Goal: Task Accomplishment & Management: Manage account settings

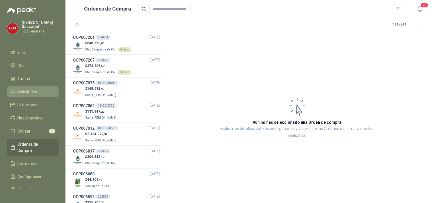
click at [35, 88] on span "Solicitudes" at bounding box center [28, 91] width 20 height 6
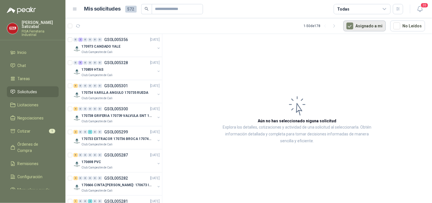
click at [370, 21] on button "Asignado a mi" at bounding box center [364, 25] width 42 height 11
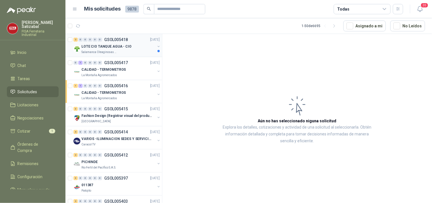
click at [116, 49] on p "LOTE CIO TANQUE AGUA - CIO" at bounding box center [106, 46] width 50 height 5
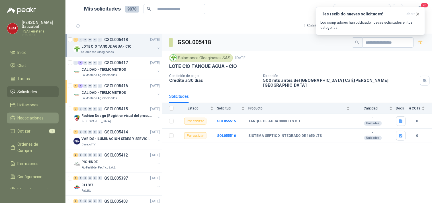
click at [39, 115] on span "Negociaciones" at bounding box center [31, 118] width 26 height 6
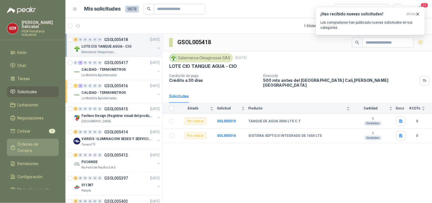
click at [34, 141] on span "Órdenes de Compra" at bounding box center [36, 147] width 36 height 13
